Goal: Task Accomplishment & Management: Use online tool/utility

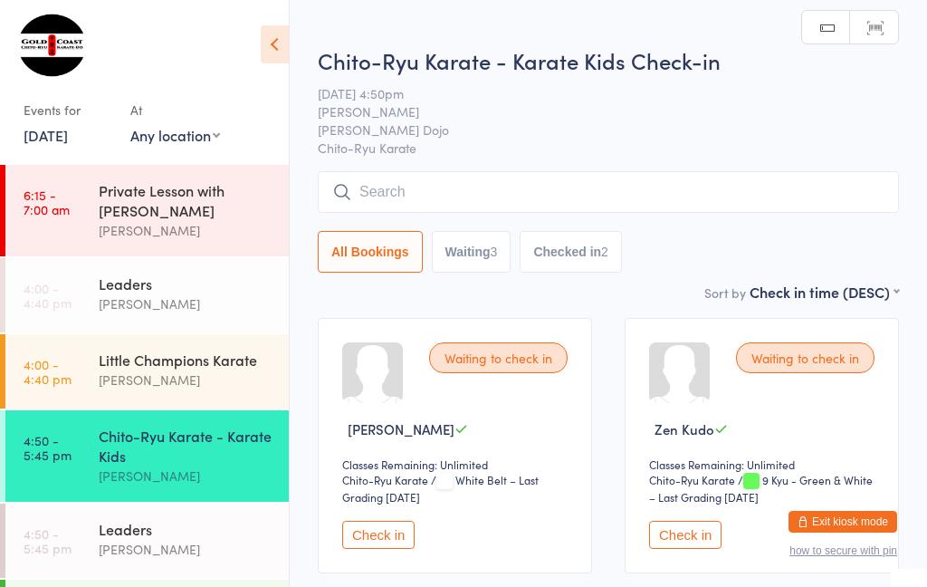
scroll to position [24, 0]
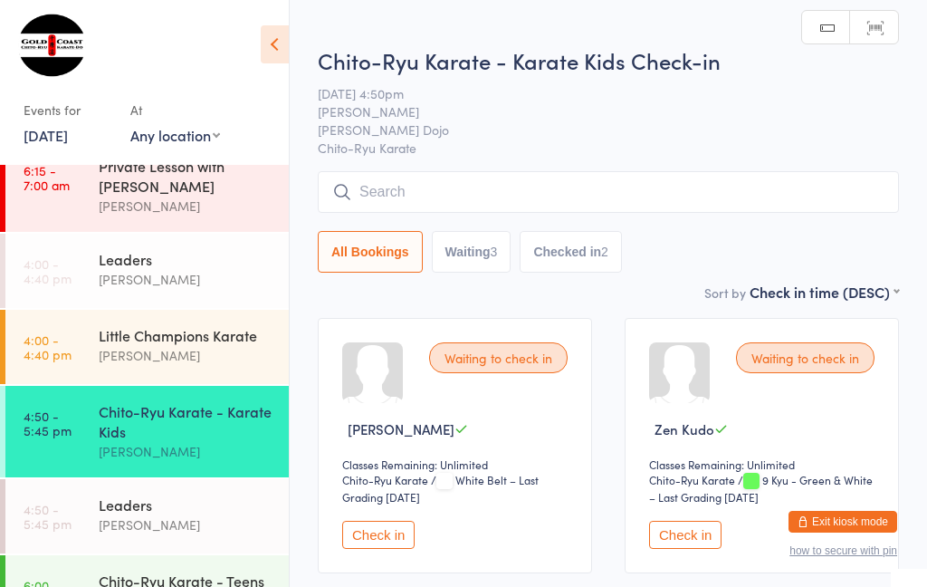
click at [421, 212] on input "search" at bounding box center [608, 192] width 581 height 42
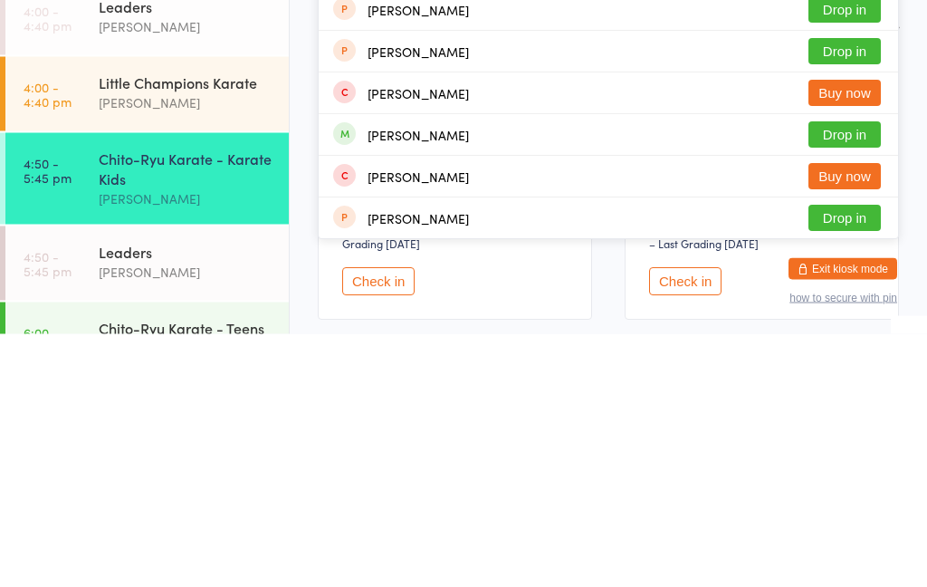
type input "[PERSON_NAME]"
click at [855, 375] on button "Drop in" at bounding box center [844, 388] width 72 height 26
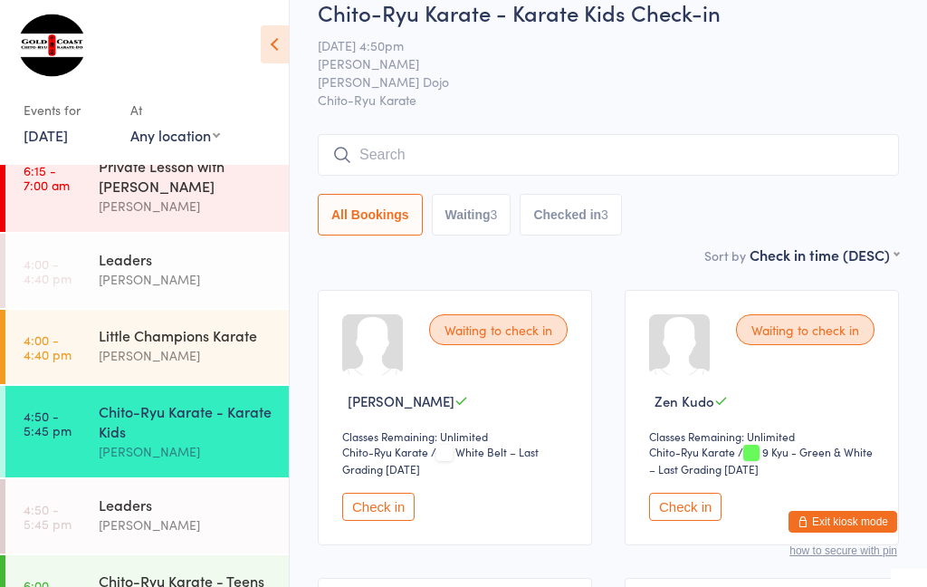
scroll to position [0, 0]
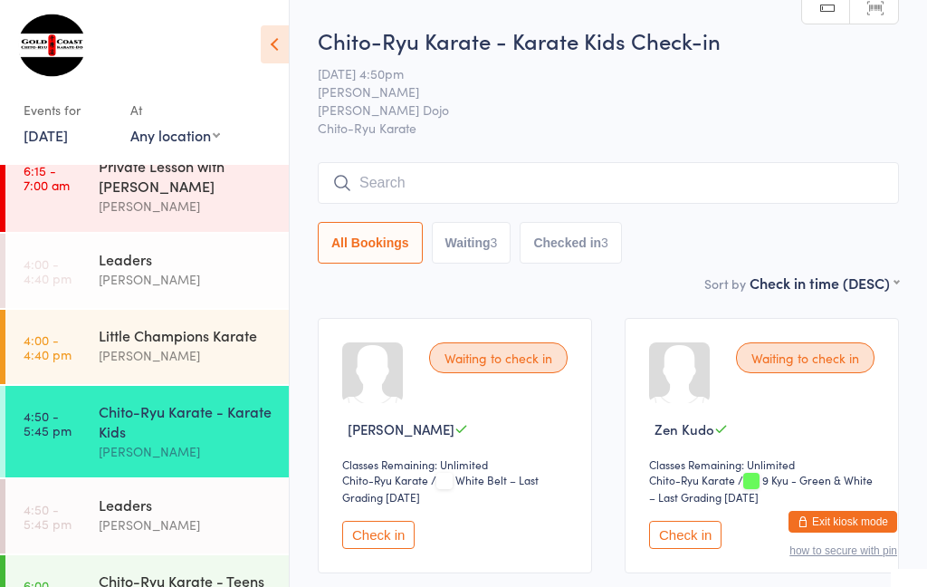
click at [620, 197] on input "search" at bounding box center [608, 183] width 581 height 42
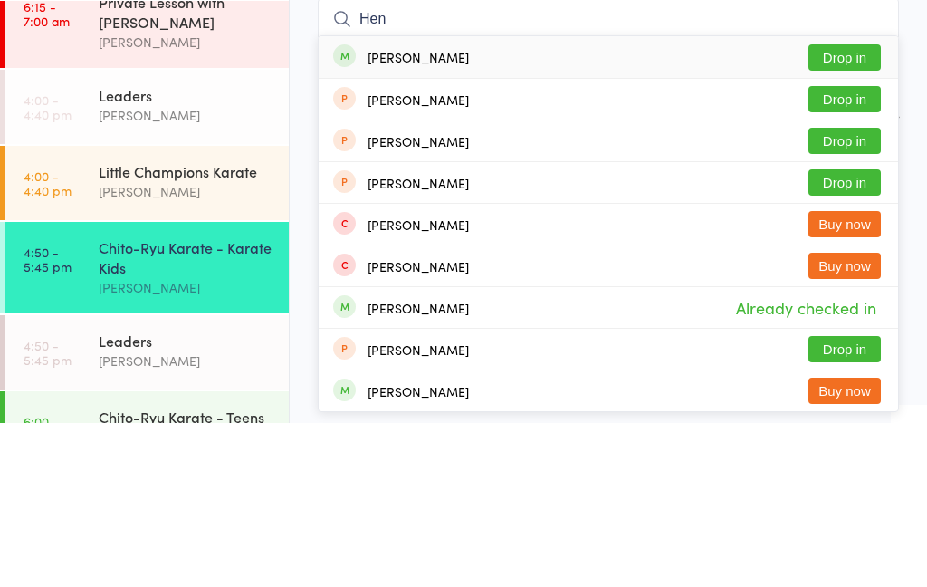
type input "Hen"
click at [851, 208] on button "Drop in" at bounding box center [844, 221] width 72 height 26
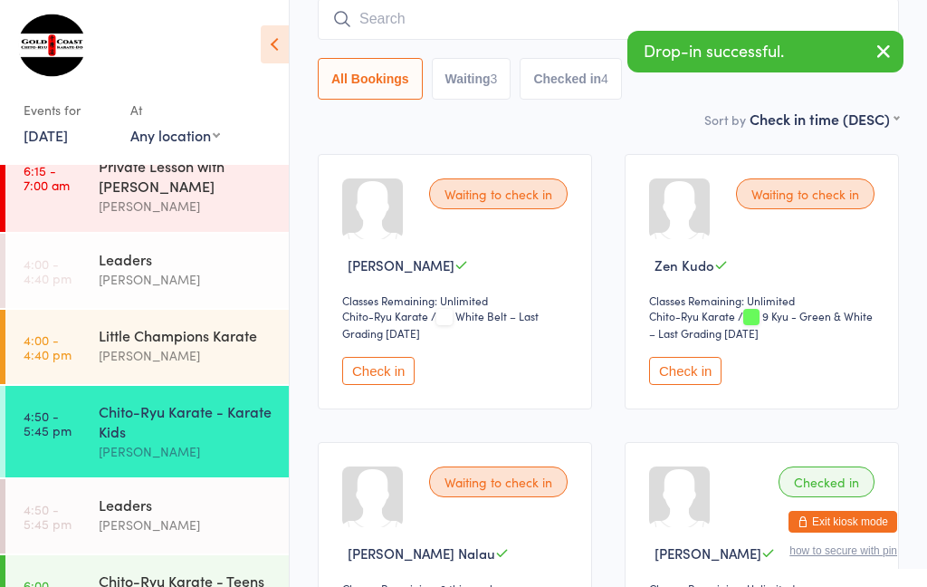
click at [886, 50] on icon "button" at bounding box center [884, 51] width 22 height 23
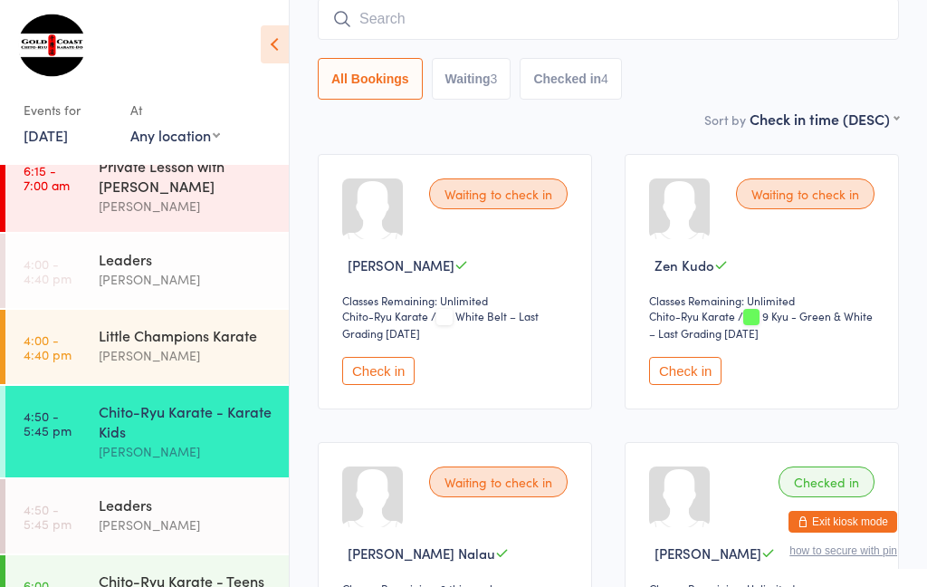
click at [821, 19] on input "search" at bounding box center [608, 19] width 581 height 42
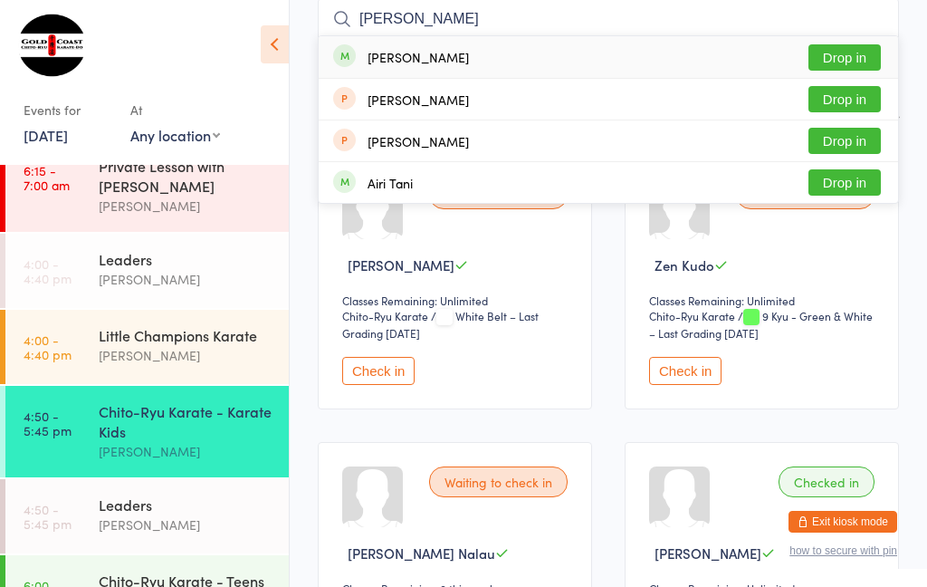
type input "[PERSON_NAME]"
click at [849, 62] on button "Drop in" at bounding box center [844, 57] width 72 height 26
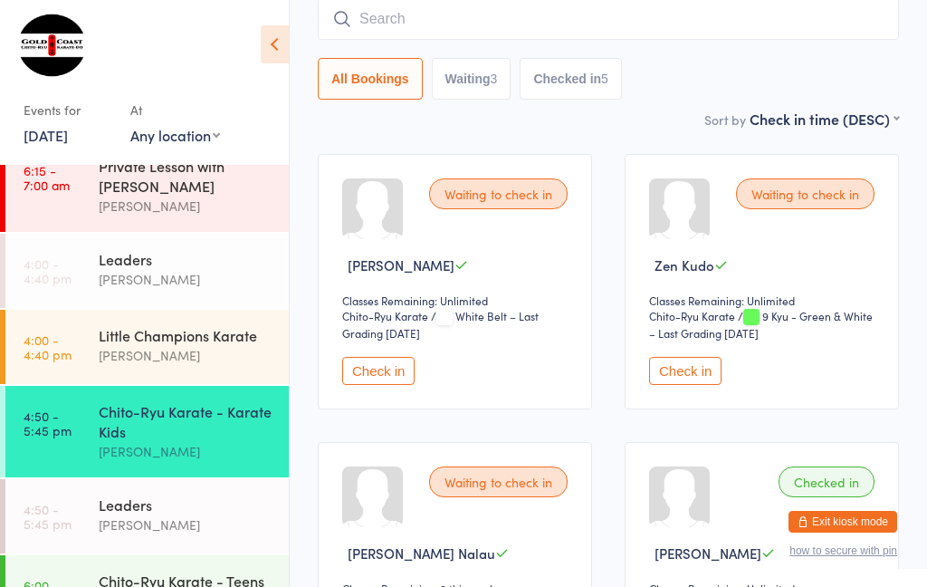
click at [460, 25] on input "search" at bounding box center [608, 19] width 581 height 42
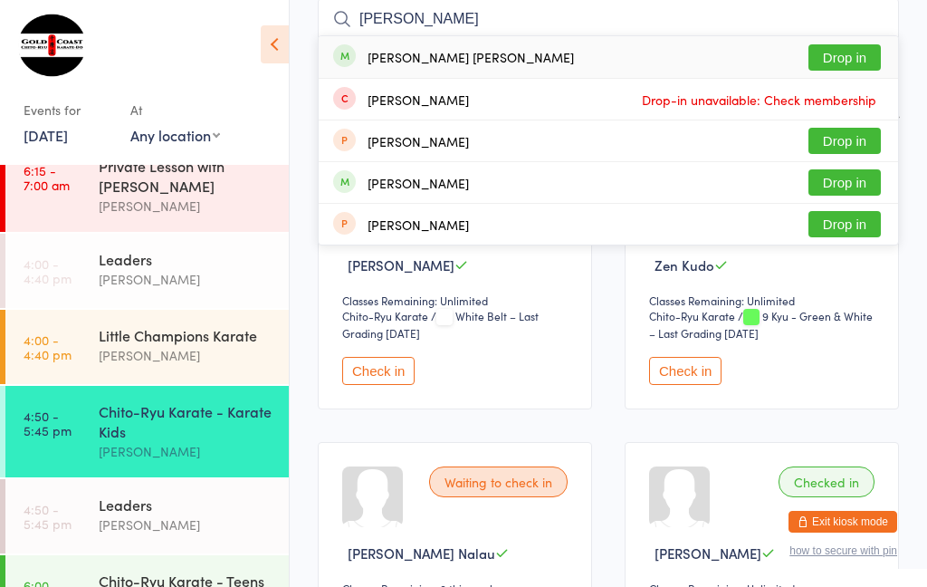
type input "[PERSON_NAME]"
click at [846, 59] on button "Drop in" at bounding box center [844, 57] width 72 height 26
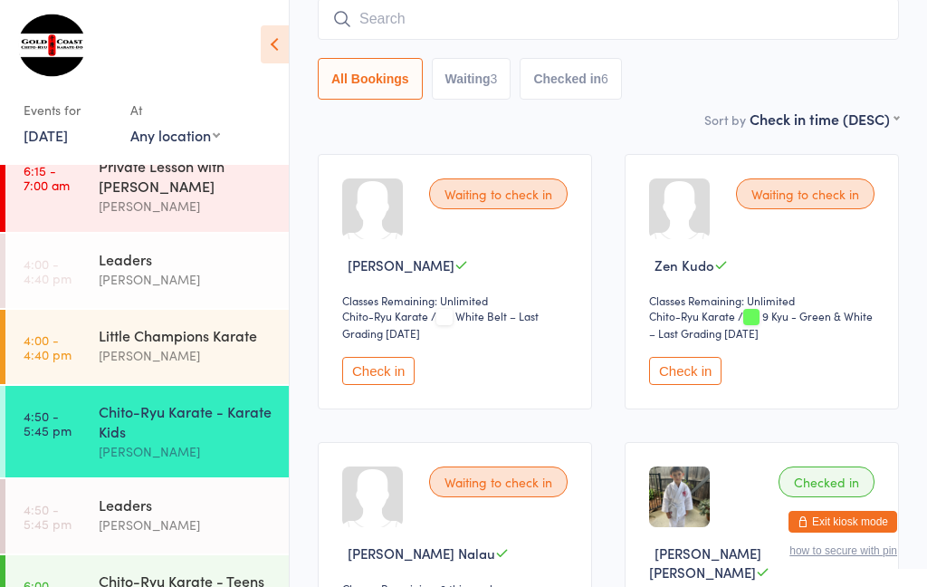
click at [703, 26] on input "search" at bounding box center [608, 19] width 581 height 42
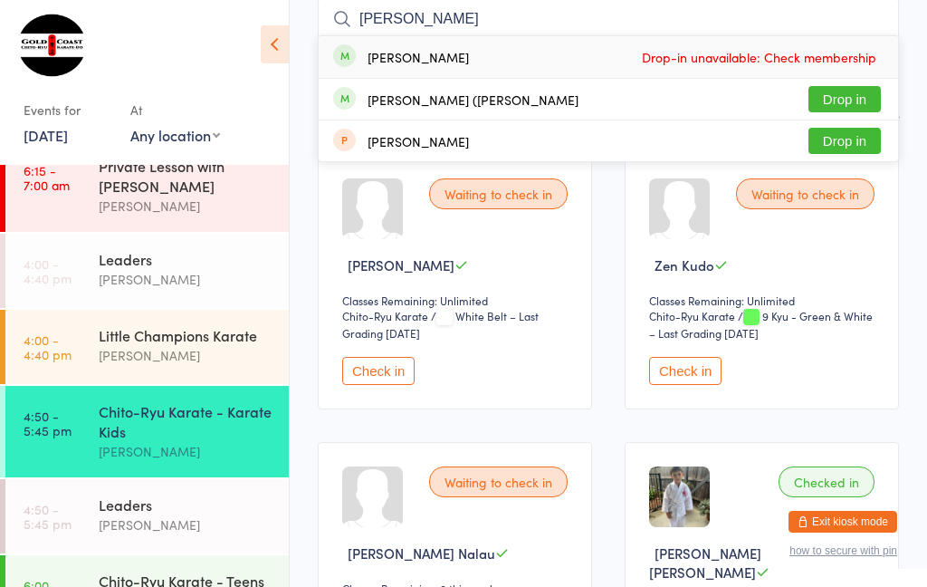
type input "[PERSON_NAME]"
click at [856, 106] on button "Drop in" at bounding box center [844, 99] width 72 height 26
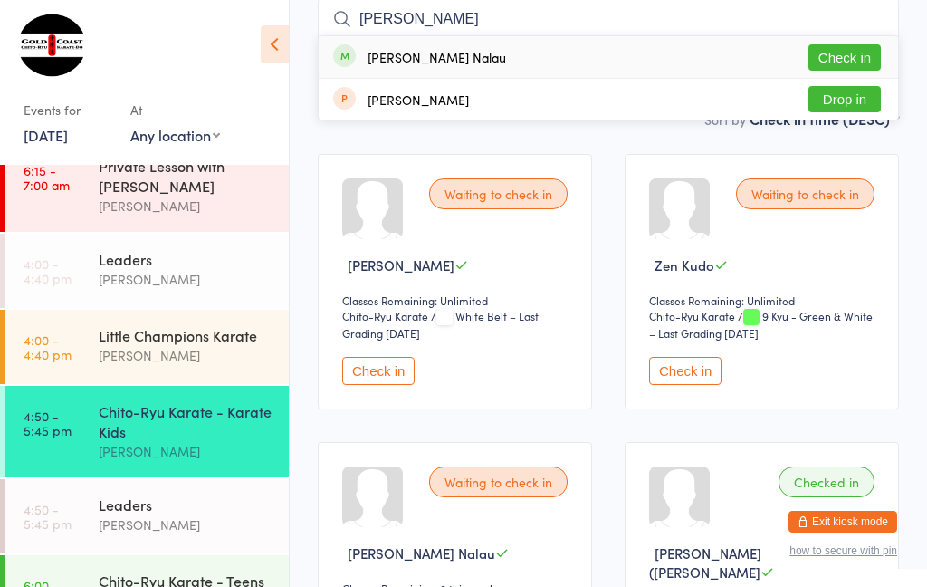
scroll to position [163, 0]
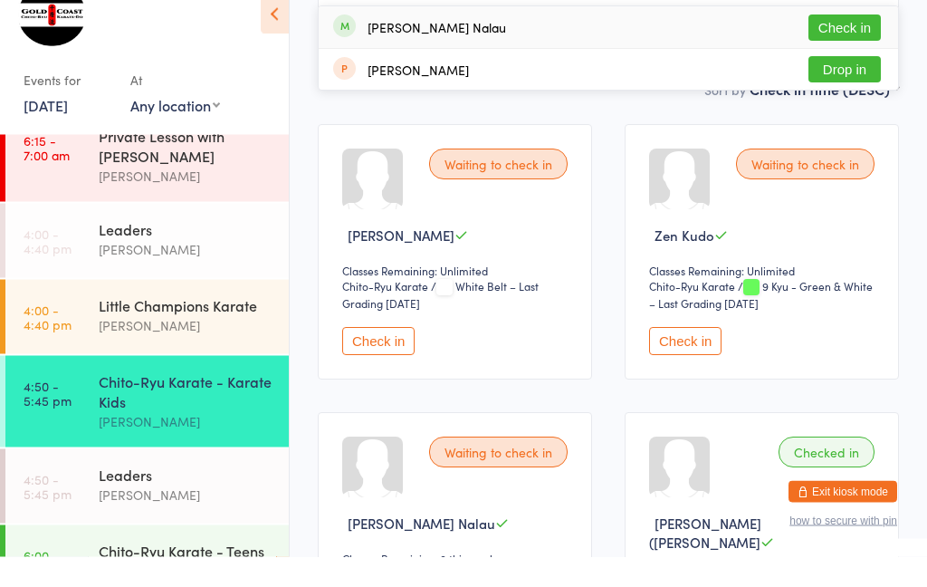
type input "[PERSON_NAME]"
click at [846, 45] on button "Check in" at bounding box center [844, 58] width 72 height 26
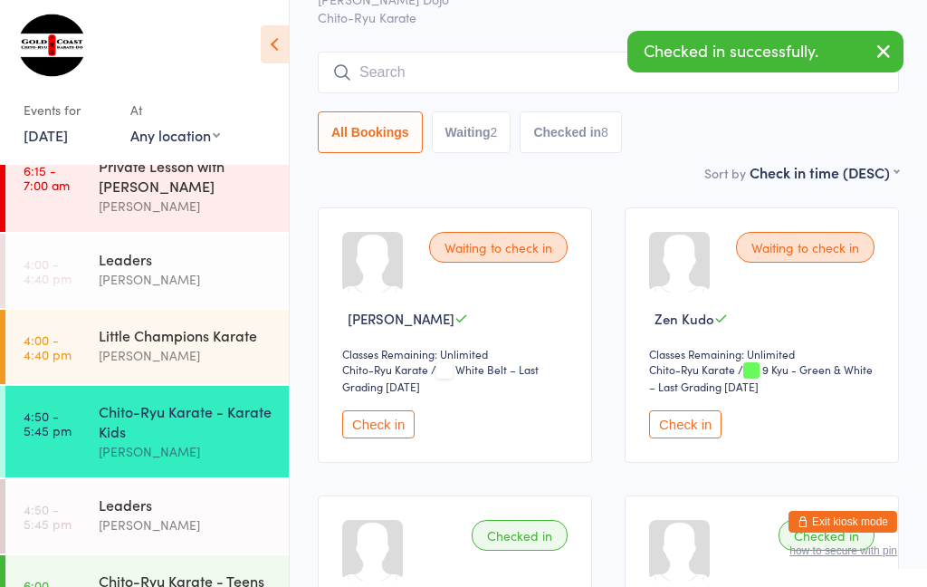
scroll to position [122, 0]
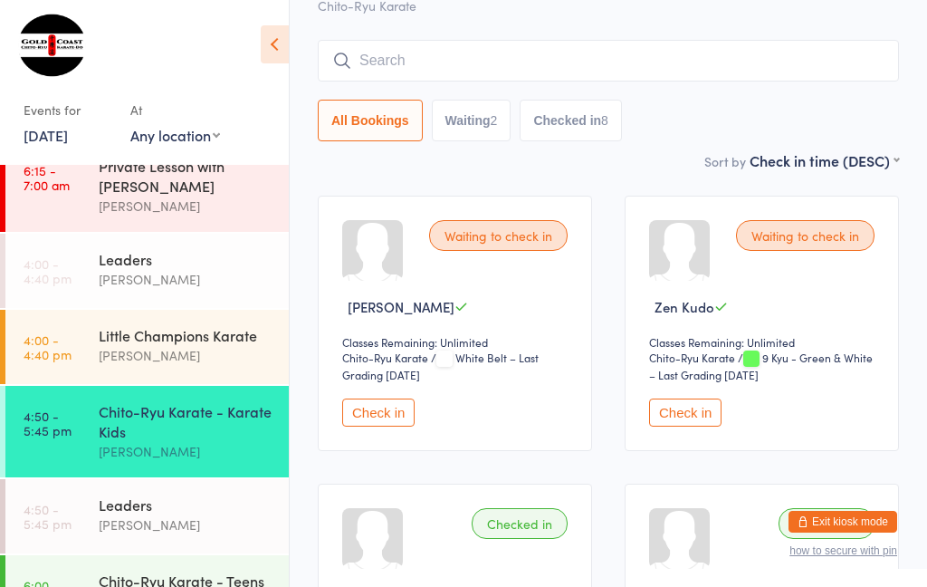
click at [720, 65] on input "search" at bounding box center [608, 61] width 581 height 42
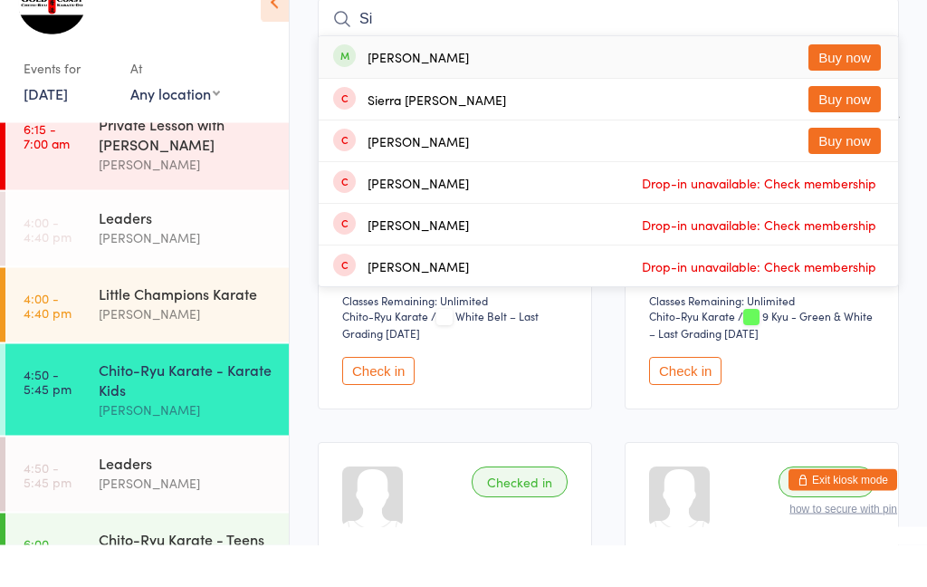
type input "S"
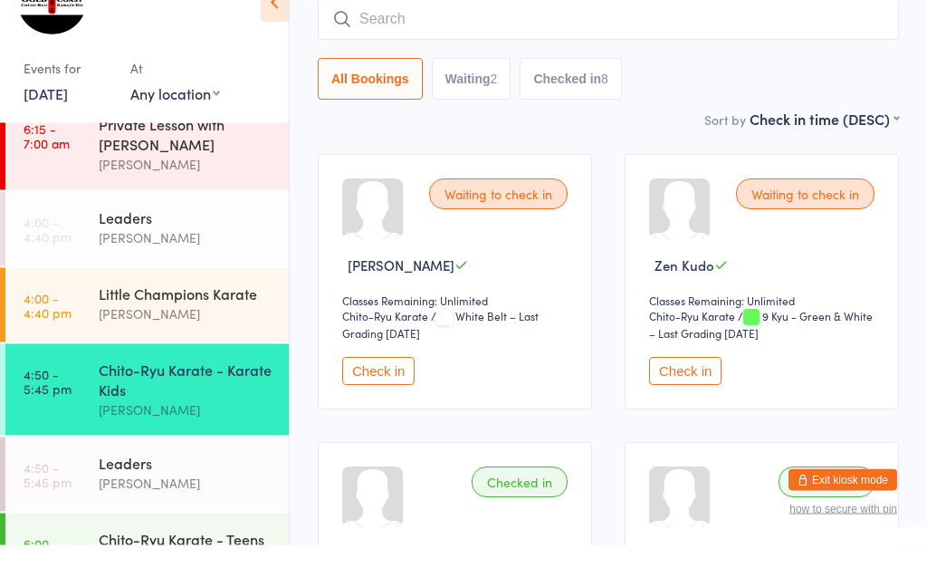
scroll to position [164, 0]
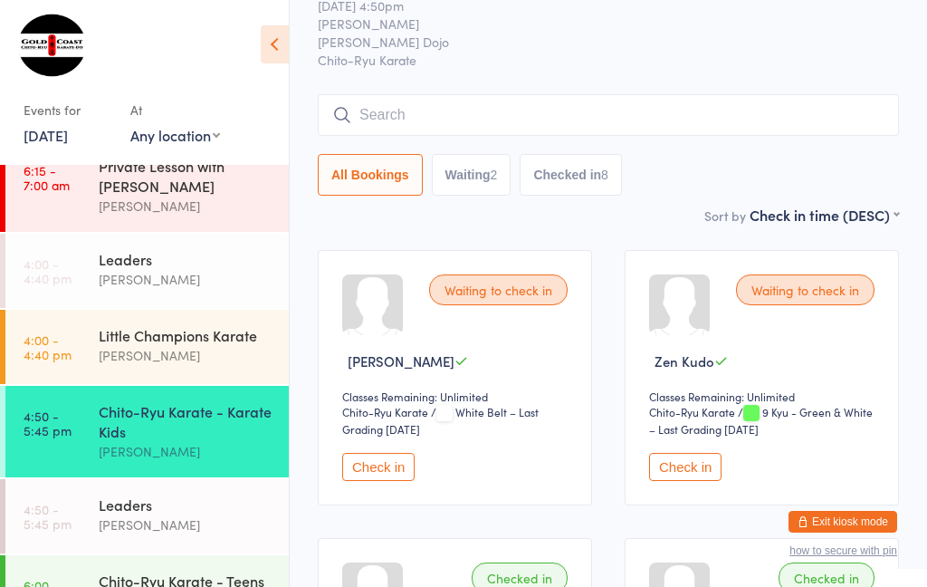
click at [512, 120] on input "search" at bounding box center [608, 115] width 581 height 42
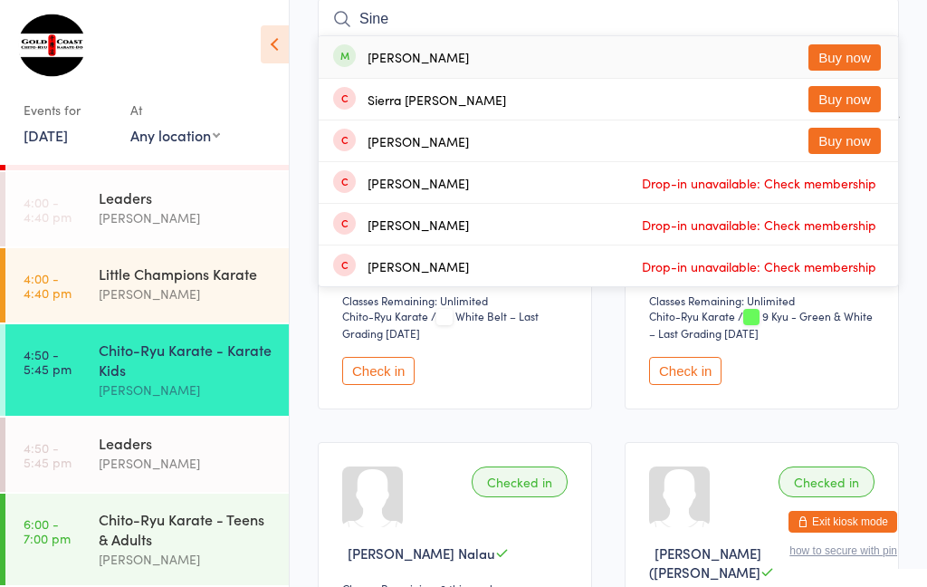
scroll to position [97, 0]
click at [464, 21] on input "Sine" at bounding box center [608, 19] width 581 height 42
type input "S"
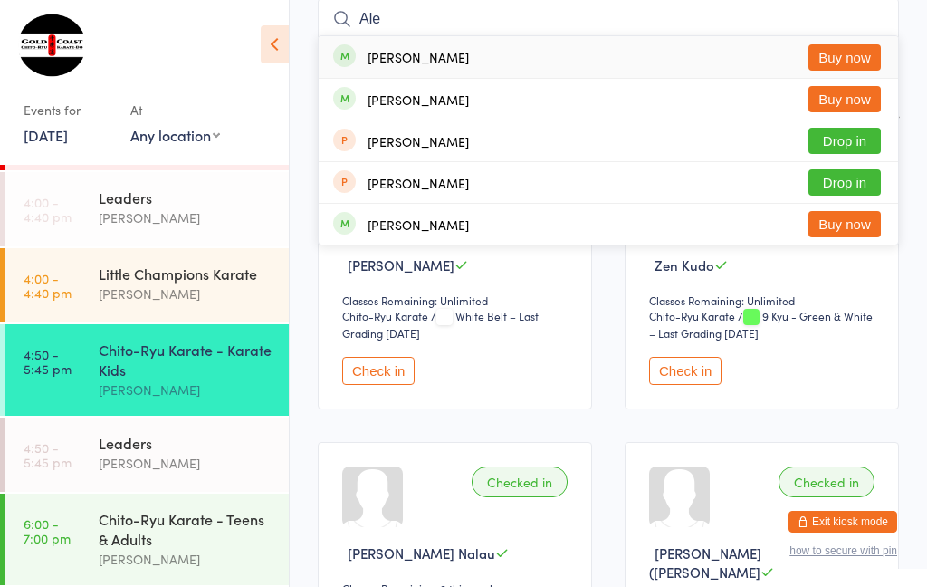
type input "Ale"
click at [198, 62] on div at bounding box center [136, 50] width 225 height 61
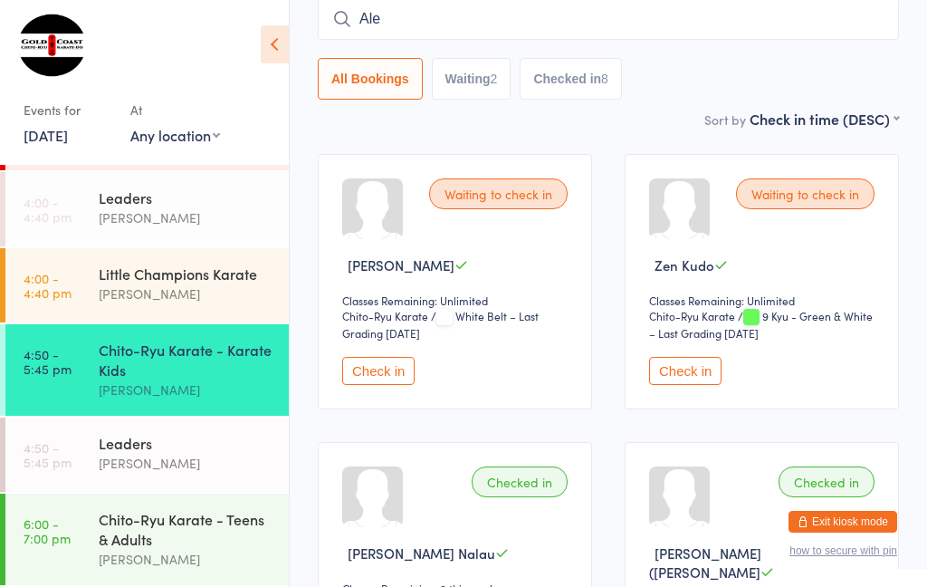
click at [131, 283] on div "[PERSON_NAME]" at bounding box center [186, 293] width 175 height 21
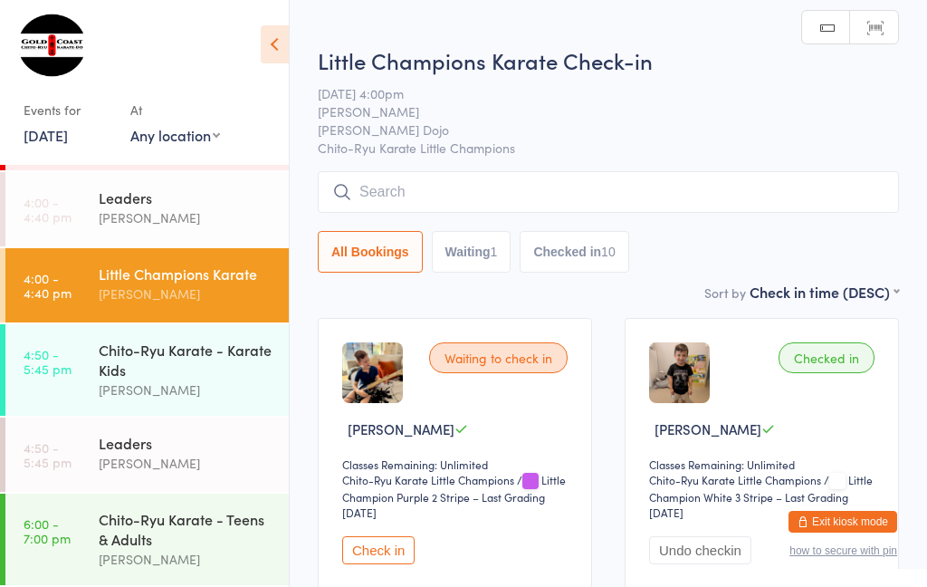
click at [455, 197] on input "search" at bounding box center [608, 192] width 581 height 42
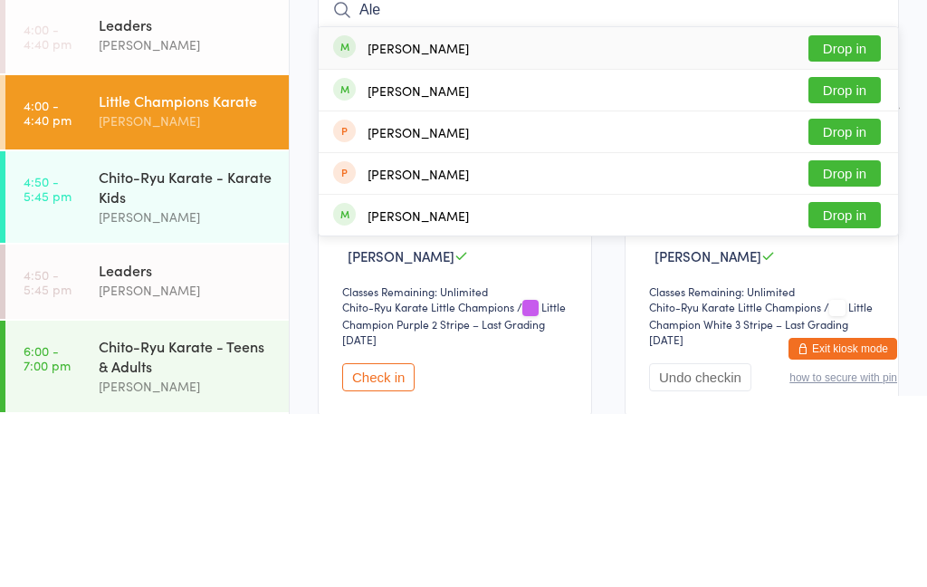
type input "Ale"
click at [846, 208] on button "Drop in" at bounding box center [844, 221] width 72 height 26
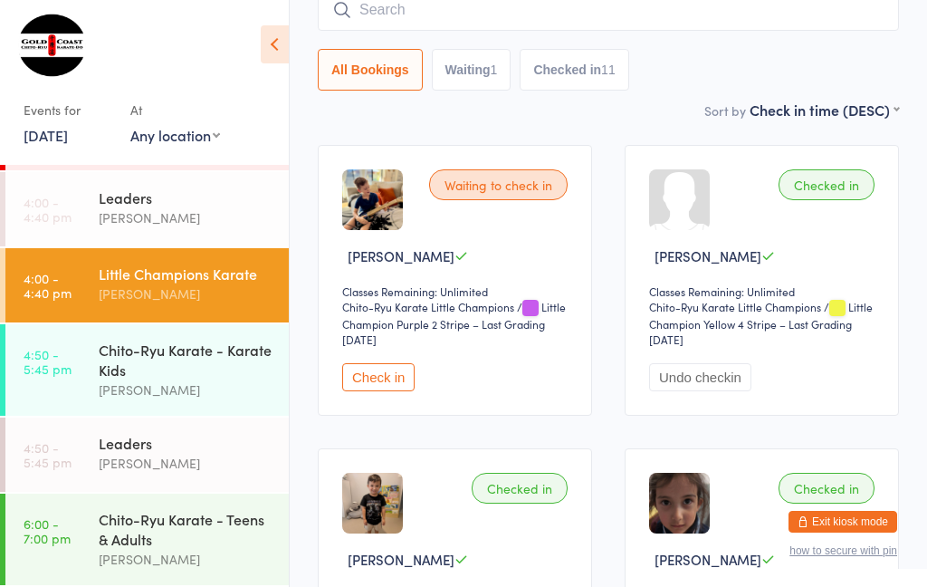
click at [844, 46] on div "All Bookings Waiting 1 Checked in 11" at bounding box center [608, 39] width 581 height 101
click at [835, 26] on input "search" at bounding box center [608, 10] width 581 height 42
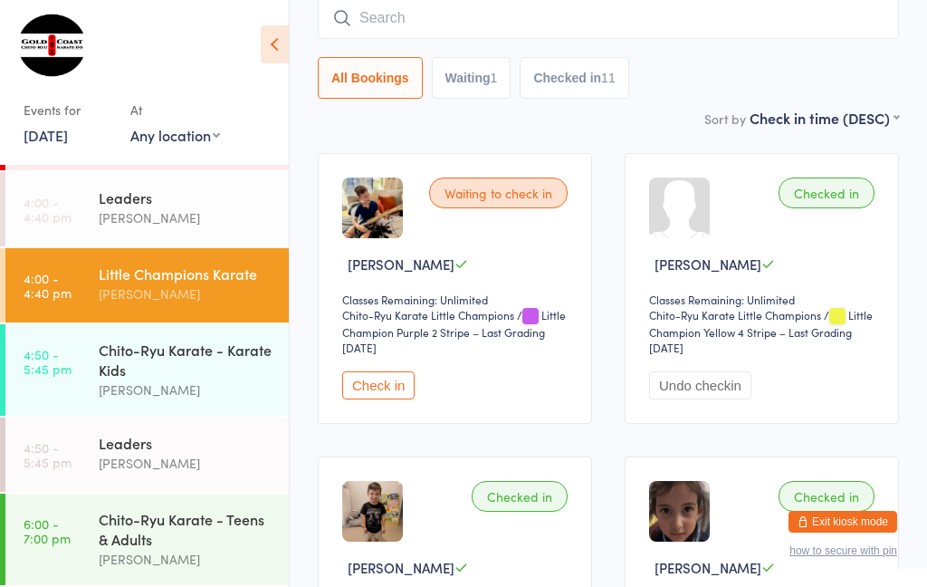
scroll to position [164, 0]
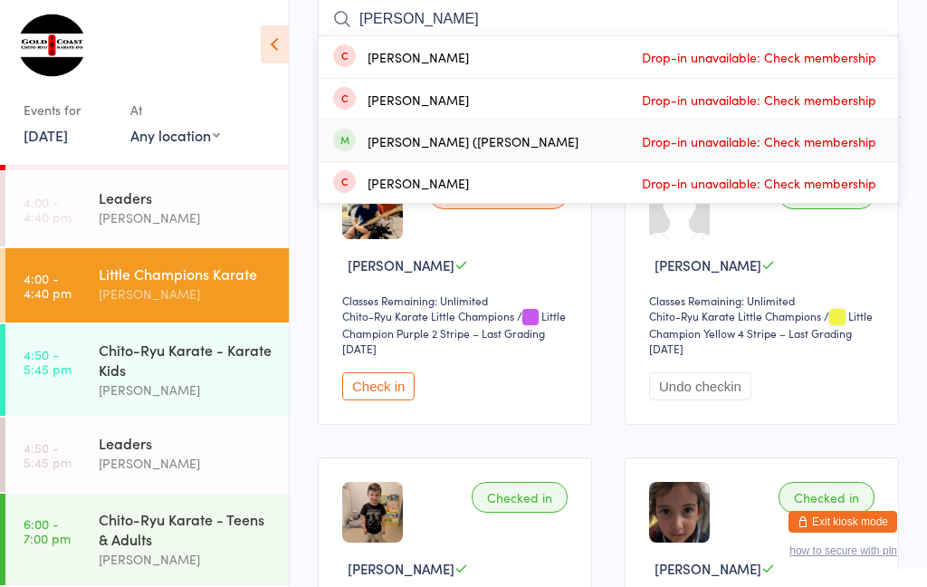
type input "[PERSON_NAME]"
click at [831, 155] on span "Drop-in unavailable: Check membership" at bounding box center [759, 141] width 244 height 27
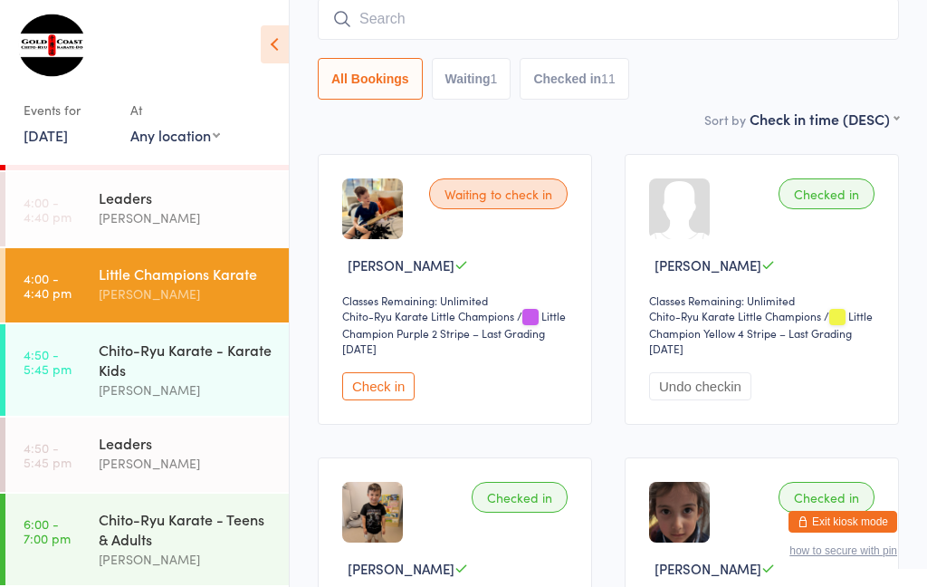
click at [784, 31] on input "search" at bounding box center [608, 19] width 581 height 42
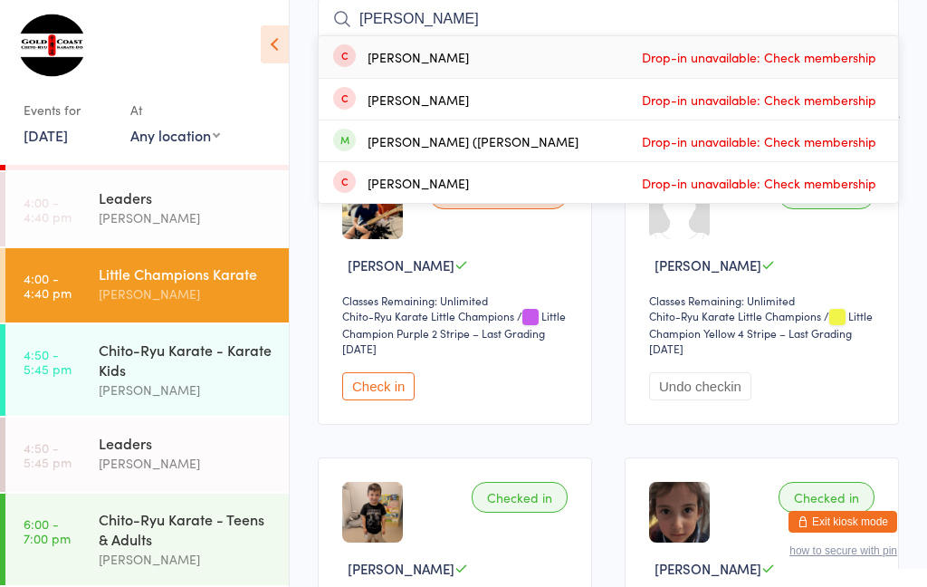
click at [608, 12] on input "[PERSON_NAME]" at bounding box center [608, 19] width 581 height 42
type input "C"
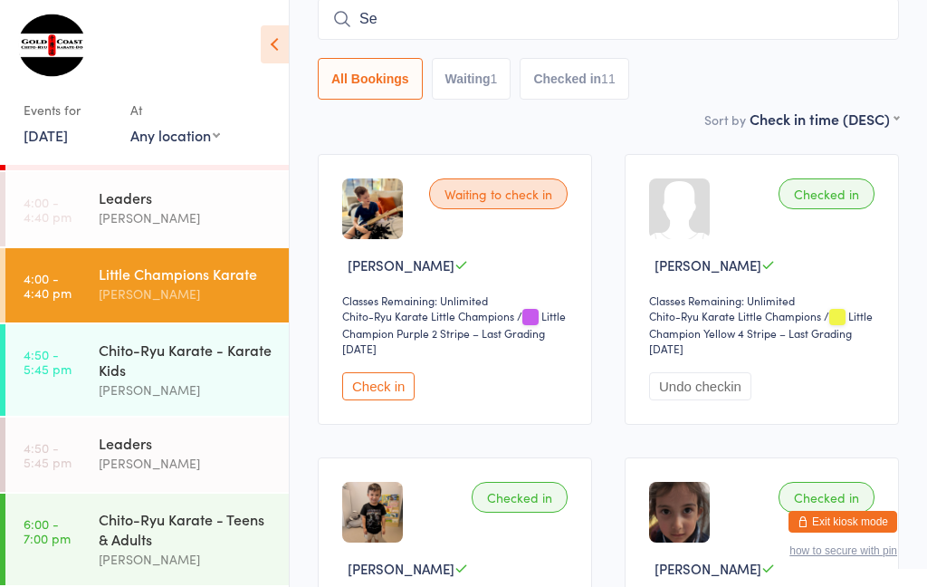
type input "Seb"
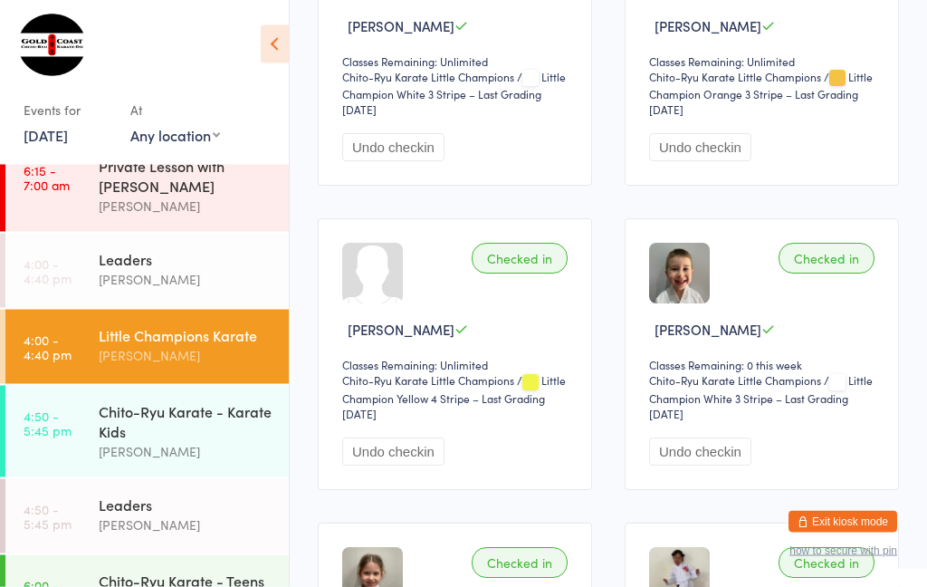
scroll to position [707, 0]
click at [165, 439] on div "Chito-Ryu Karate - Karate Kids" at bounding box center [186, 421] width 175 height 40
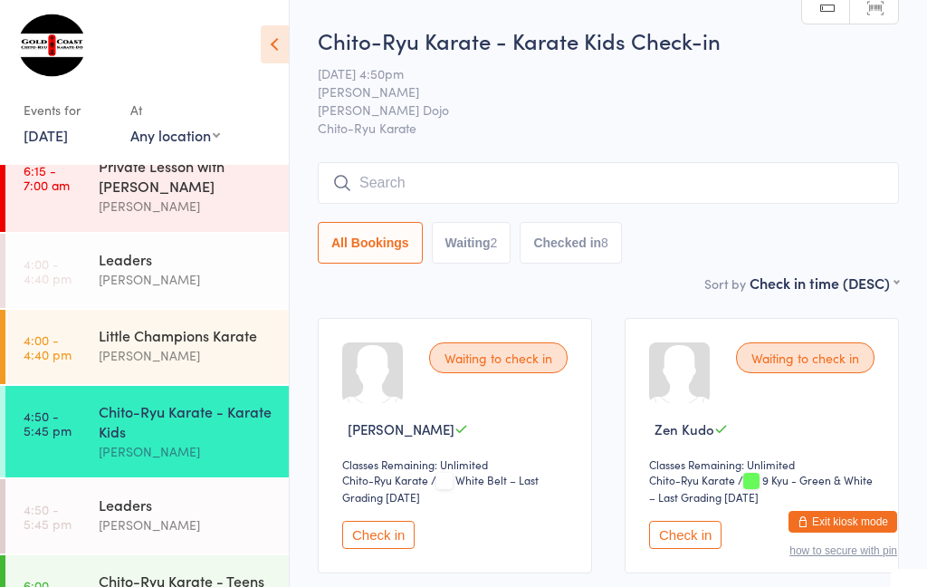
click at [785, 193] on input "search" at bounding box center [608, 183] width 581 height 42
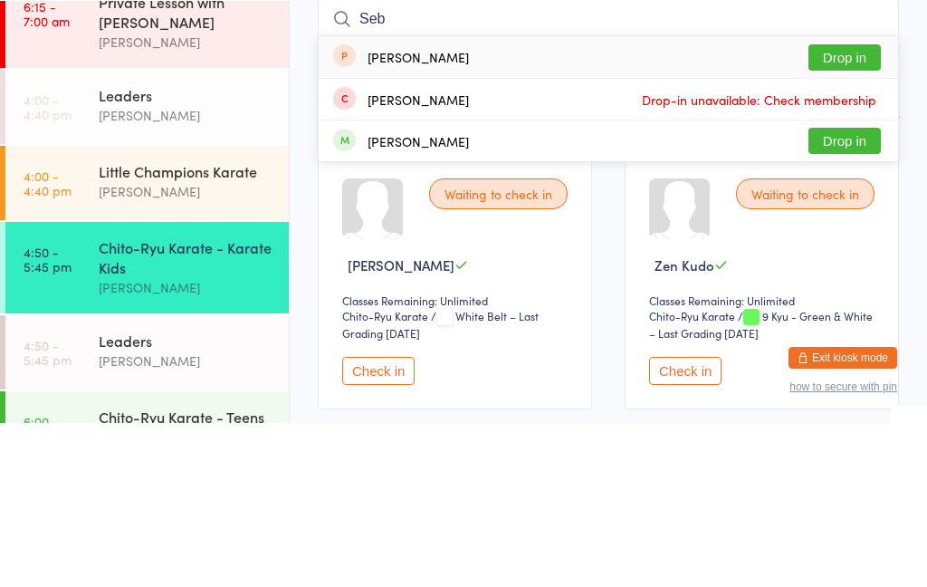
type input "Seb"
click at [857, 292] on button "Drop in" at bounding box center [844, 305] width 72 height 26
type input "s"
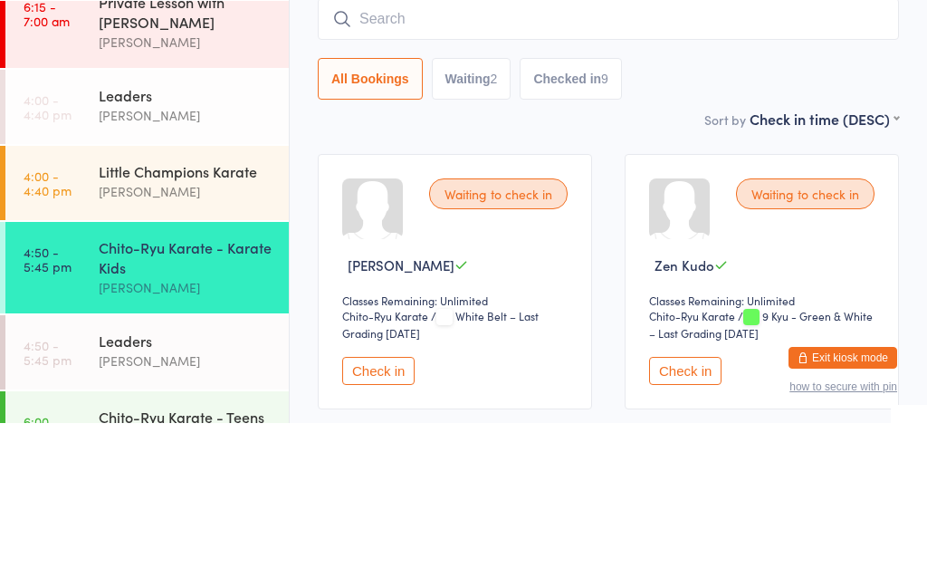
scroll to position [164, 0]
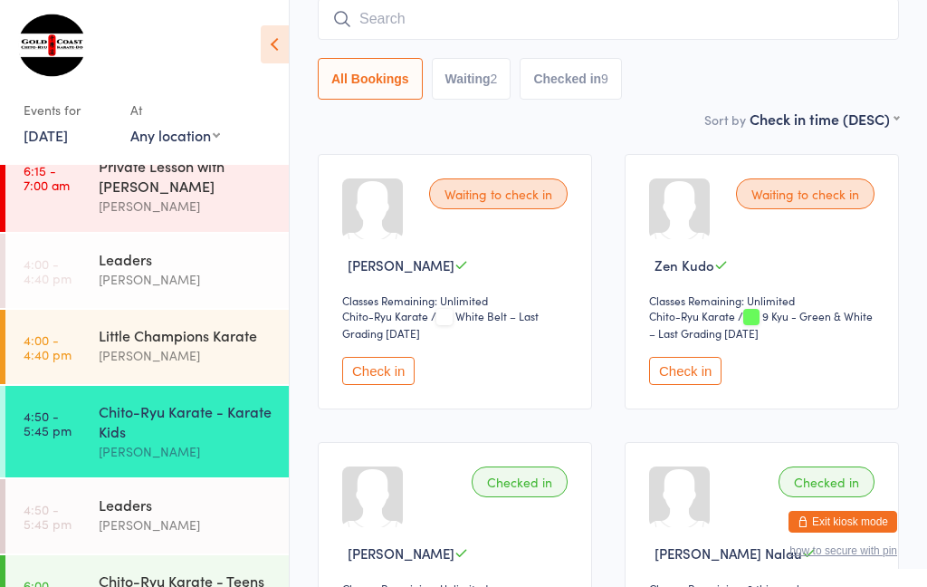
click at [683, 380] on button "Check in" at bounding box center [685, 371] width 72 height 28
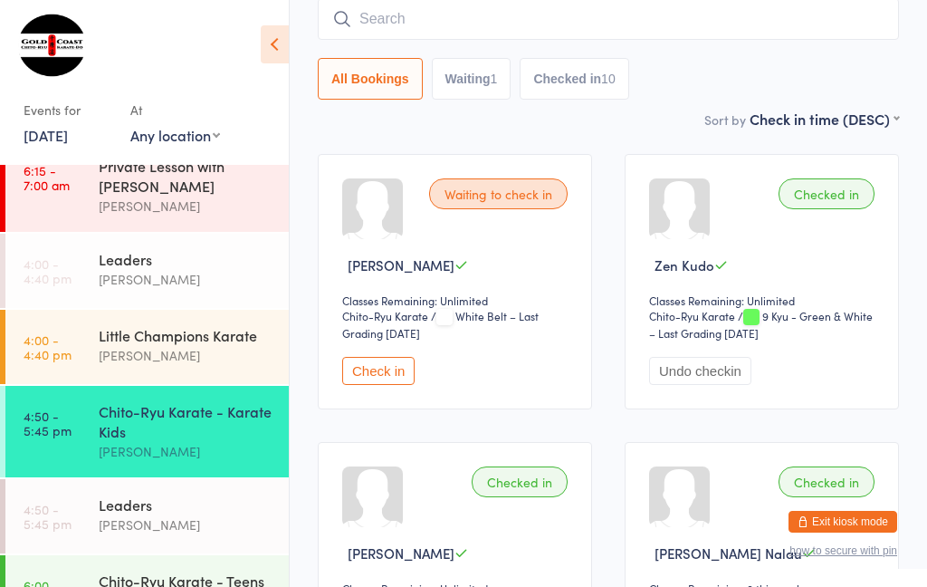
click at [405, 376] on button "Check in" at bounding box center [378, 371] width 72 height 28
